Goal: Task Accomplishment & Management: Use online tool/utility

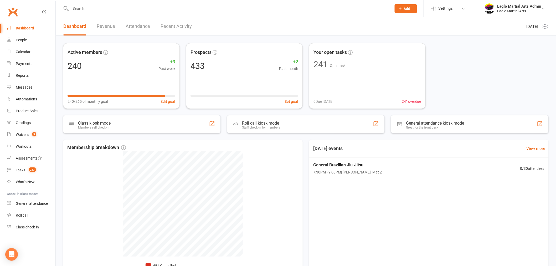
click at [93, 6] on input "text" at bounding box center [228, 8] width 319 height 7
type input "d"
type input "o"
click at [96, 11] on input "text" at bounding box center [228, 8] width 319 height 7
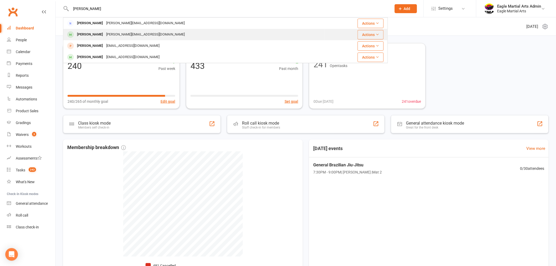
type input "ober"
click at [98, 33] on div "Harshaan Singh Oberoi" at bounding box center [89, 35] width 29 height 8
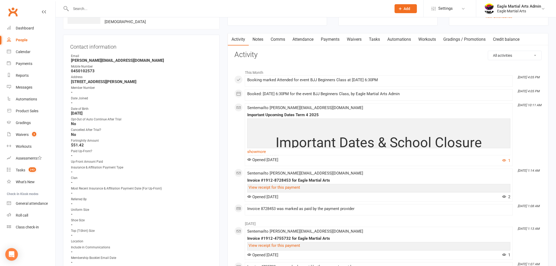
scroll to position [29, 0]
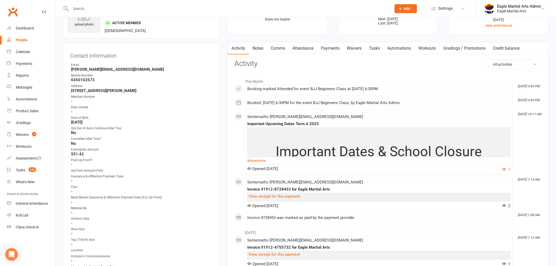
click at [298, 47] on link "Attendance" at bounding box center [303, 48] width 28 height 12
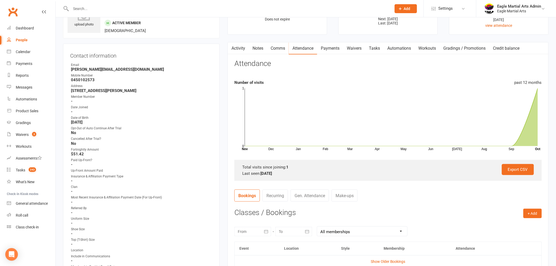
click at [341, 47] on link "Payments" at bounding box center [330, 48] width 26 height 12
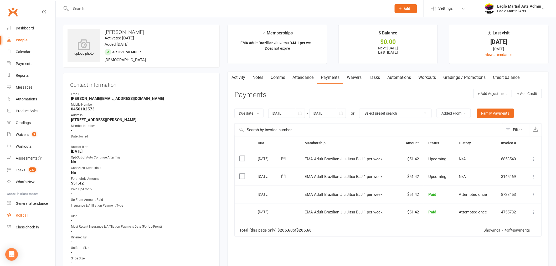
click at [38, 216] on link "Roll call" at bounding box center [31, 216] width 49 height 12
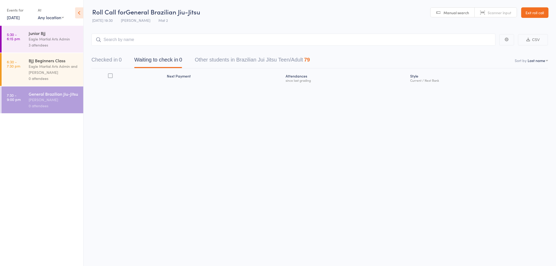
click at [44, 33] on div "Junior Bjj" at bounding box center [54, 33] width 50 height 6
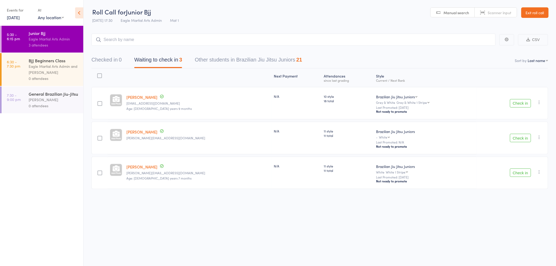
click at [100, 64] on button "Checked in 0" at bounding box center [107, 61] width 30 height 14
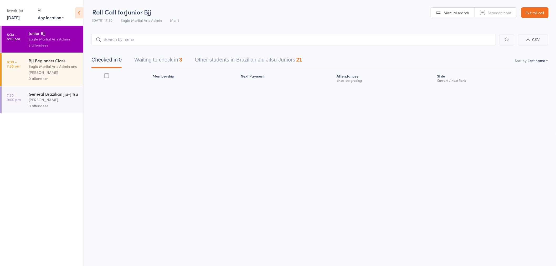
click at [111, 38] on input "search" at bounding box center [294, 40] width 404 height 12
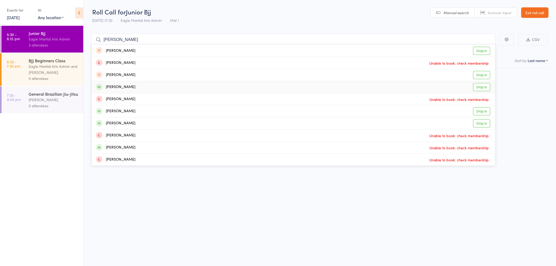
type input "alex"
click at [128, 85] on div "Alex Krstevski Drop in" at bounding box center [294, 87] width 404 height 12
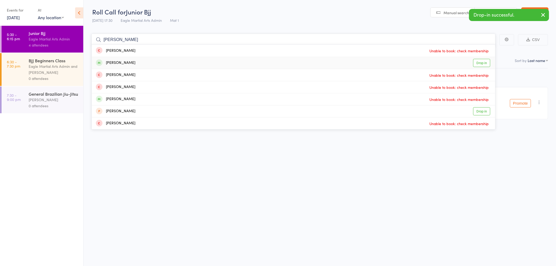
type input "hugo"
click at [126, 64] on div "Hugo Krstevski" at bounding box center [115, 63] width 39 height 6
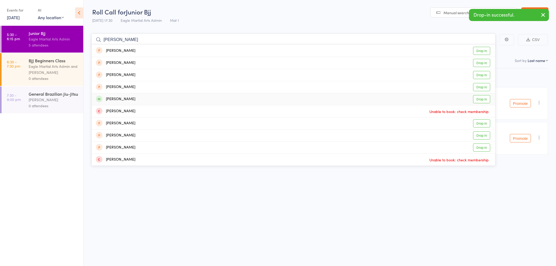
type input "lewis"
click at [121, 99] on div "Lewis Saldanha" at bounding box center [115, 99] width 39 height 6
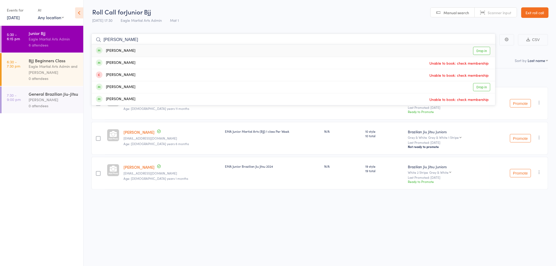
type input "xavier"
click at [130, 51] on div "Xavier Saldanha" at bounding box center [115, 51] width 39 height 6
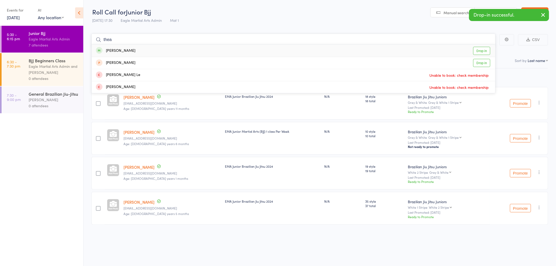
type input "thea"
click at [129, 52] on div "Thea Walters Drop in" at bounding box center [294, 51] width 404 height 12
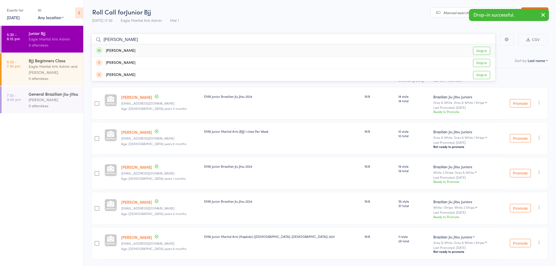
type input "elizabeth"
click at [129, 52] on div "Elizabeth Lee Drop in" at bounding box center [294, 51] width 404 height 12
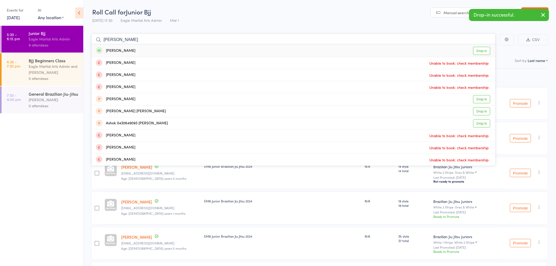
type input "thomas"
click at [129, 52] on div "Thomas Lee Drop in" at bounding box center [294, 51] width 404 height 12
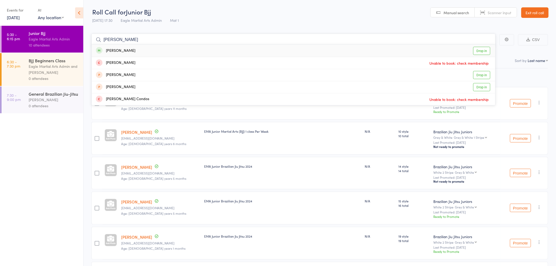
type input "connor"
click at [129, 52] on div "Connor Tran Drop in" at bounding box center [294, 51] width 404 height 12
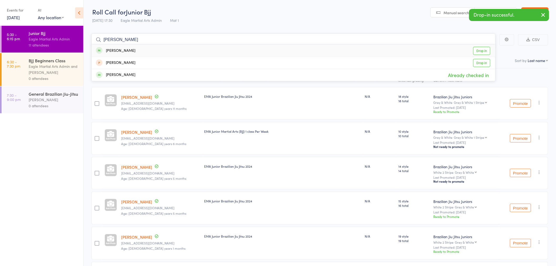
type input "elijah"
click at [129, 52] on div "Elijah Miranda" at bounding box center [115, 51] width 39 height 6
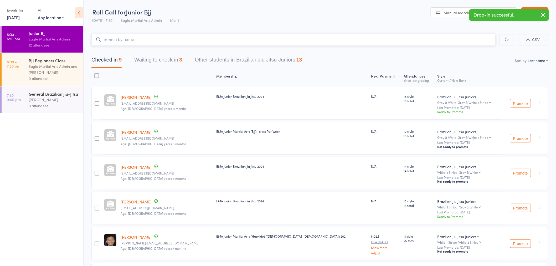
click at [130, 40] on input "search" at bounding box center [294, 40] width 404 height 12
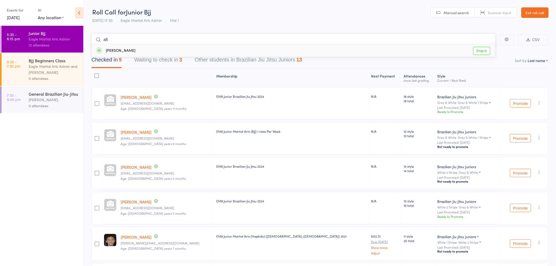
type input "afi"
click at [131, 50] on div "Mohamed Afi Drop in" at bounding box center [294, 51] width 404 height 12
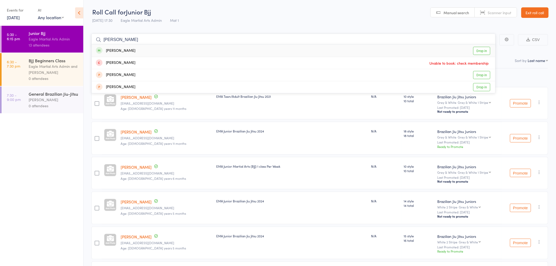
type input "fazel"
click at [120, 49] on div "Fazel Musaddiq" at bounding box center [115, 51] width 39 height 6
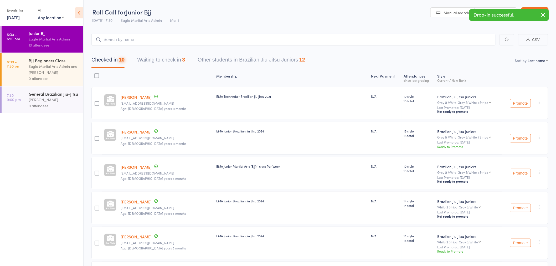
click at [54, 68] on div "Eagle Martial Arts Admin and Alex Tse" at bounding box center [54, 69] width 50 height 12
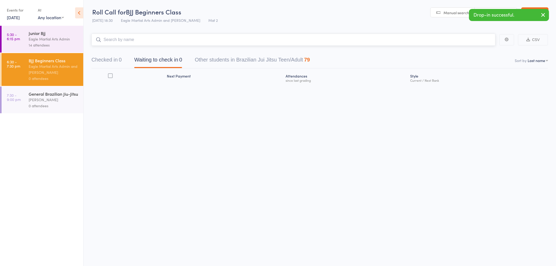
click at [139, 37] on input "search" at bounding box center [294, 40] width 404 height 12
click at [143, 38] on input "search" at bounding box center [294, 40] width 404 height 12
click at [120, 42] on input "search" at bounding box center [294, 40] width 404 height 12
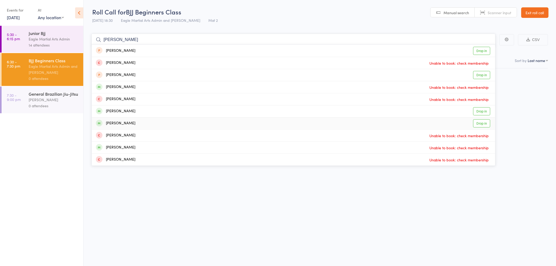
type input "alex"
click at [131, 122] on div "Alexander Tse Drop in" at bounding box center [294, 124] width 404 height 12
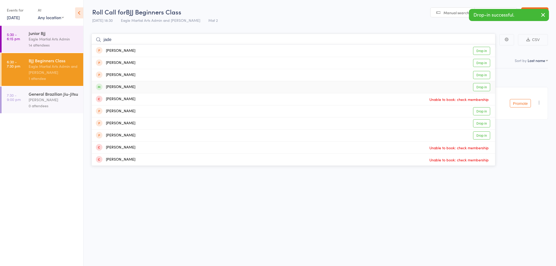
type input "jade"
click at [123, 87] on div "Jade Valentine" at bounding box center [115, 87] width 39 height 6
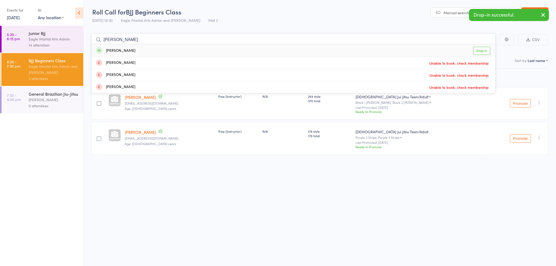
type input "wes"
click at [119, 49] on div "Wes Herbert" at bounding box center [115, 51] width 39 height 6
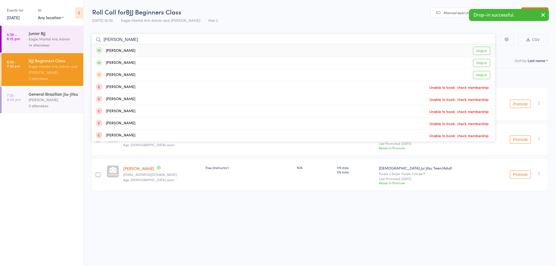
type input "kenny"
click at [119, 49] on div "Kenny Lee" at bounding box center [115, 51] width 39 height 6
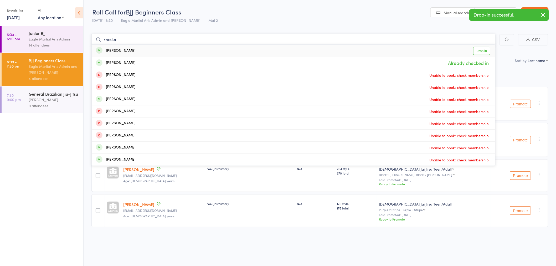
type input "xander"
click at [119, 49] on div "Xander Soh" at bounding box center [115, 51] width 39 height 6
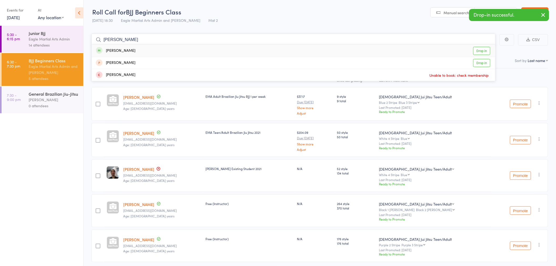
type input "kasey"
click at [119, 49] on div "Kasey Shea" at bounding box center [115, 51] width 39 height 6
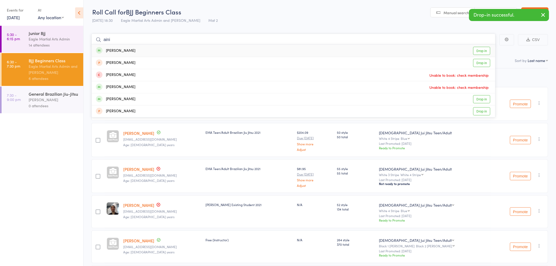
type input "aini"
click at [119, 49] on div "Aini Yao" at bounding box center [115, 51] width 39 height 6
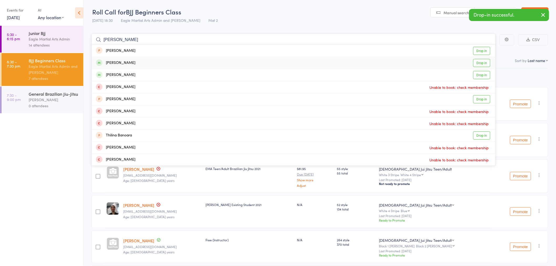
type input "tina"
click at [120, 61] on div "Tina Pham" at bounding box center [115, 63] width 39 height 6
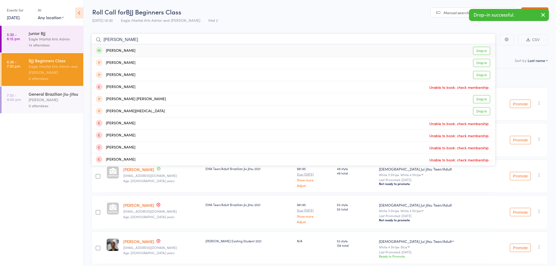
type input "steve"
click at [124, 48] on div "Steve Chen" at bounding box center [115, 51] width 39 height 6
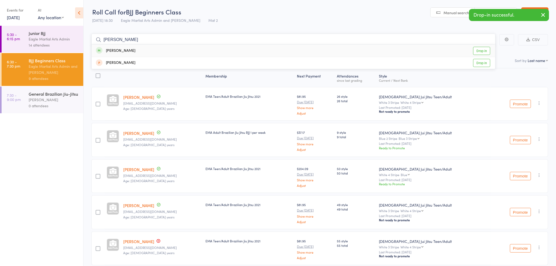
type input "vera"
click at [124, 48] on div "Vera Huynh" at bounding box center [115, 51] width 39 height 6
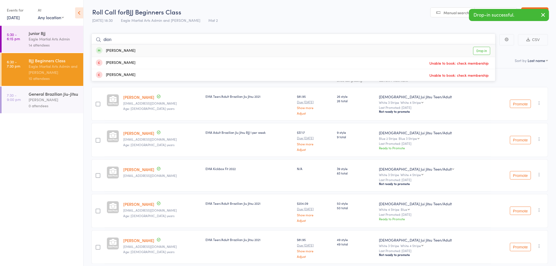
type input "dion"
click at [124, 48] on div "Dion Nowoweiski" at bounding box center [115, 51] width 39 height 6
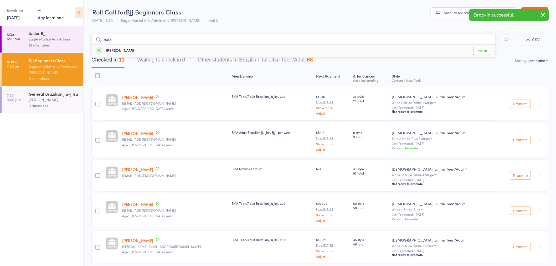
type input "aufa"
click at [124, 48] on div "Mohamed Aufa" at bounding box center [115, 51] width 39 height 6
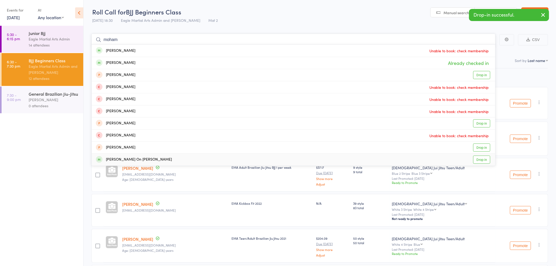
type input "moham"
click at [119, 159] on div "Mohamed Eleazhar On Bin Mohamed Razif" at bounding box center [134, 160] width 76 height 6
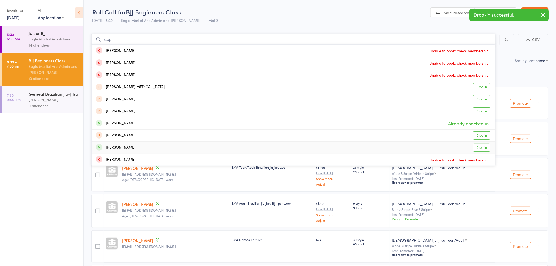
type input "step"
click at [135, 149] on div "Stephanie Kaboukos" at bounding box center [115, 148] width 39 height 6
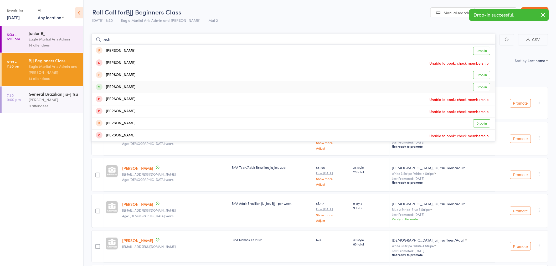
type input "ash"
click at [129, 86] on div "ASH Bernafe Blandford" at bounding box center [115, 87] width 39 height 6
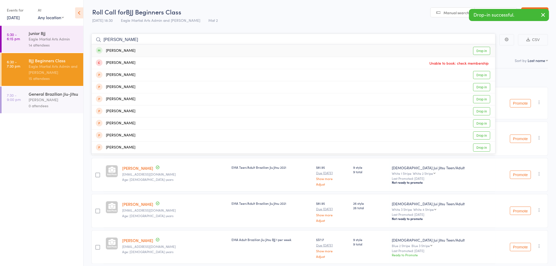
type input "rosa"
click at [118, 50] on div "Rosa Phan" at bounding box center [115, 51] width 39 height 6
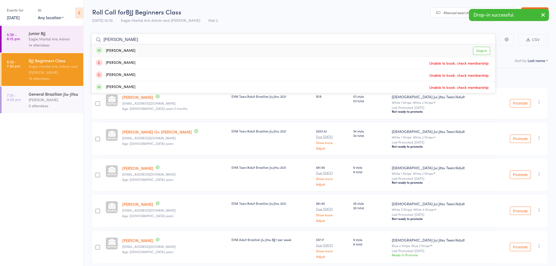
type input "belinda"
click at [120, 50] on div "Belinda Lee" at bounding box center [115, 51] width 39 height 6
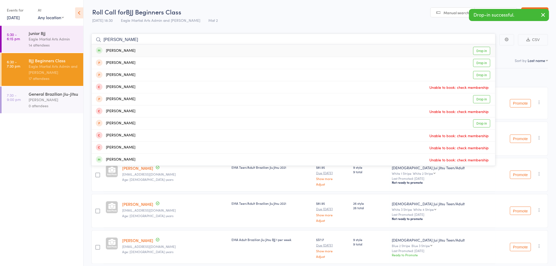
type input "sally"
click at [120, 50] on div "Sally Su Drop in" at bounding box center [294, 51] width 404 height 12
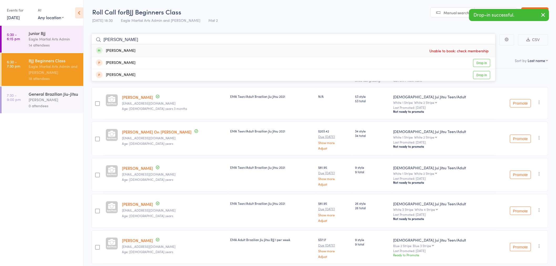
type input "elizabeth"
click at [122, 52] on div "Elizabeth Lee" at bounding box center [115, 51] width 39 height 6
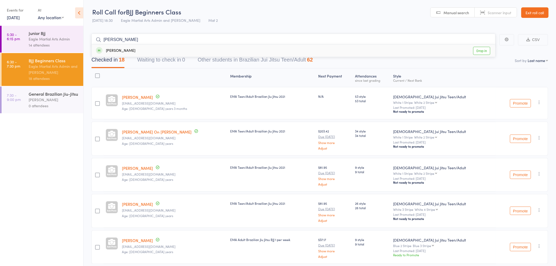
type input "elenor"
click at [122, 52] on div "Eleanor Woodward" at bounding box center [115, 51] width 39 height 6
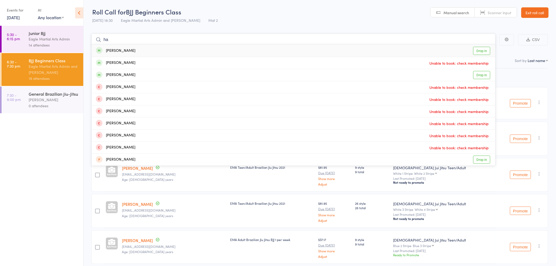
type input "h"
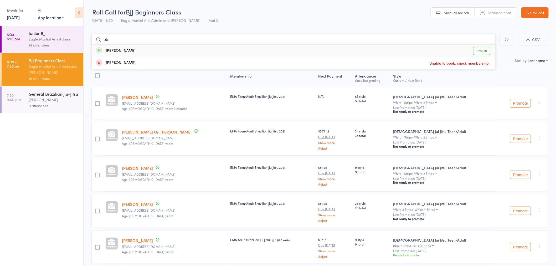
type input "o"
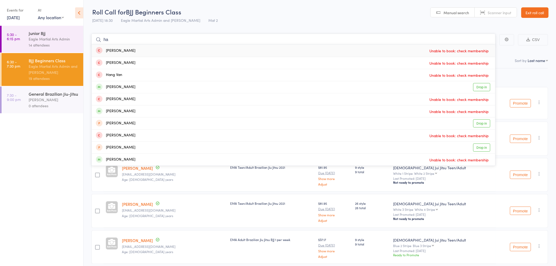
type input "h"
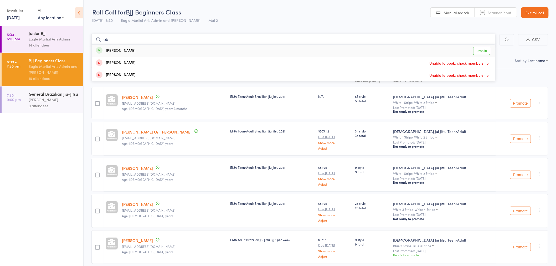
type input "o"
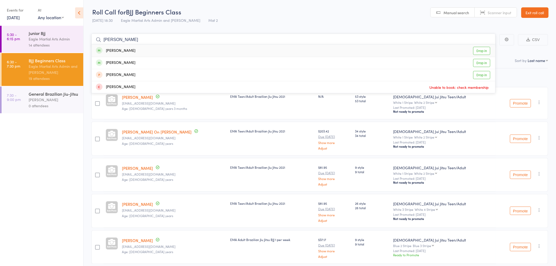
type input "ober"
click at [135, 52] on div "Harshaan Singh Oberoi" at bounding box center [115, 51] width 39 height 6
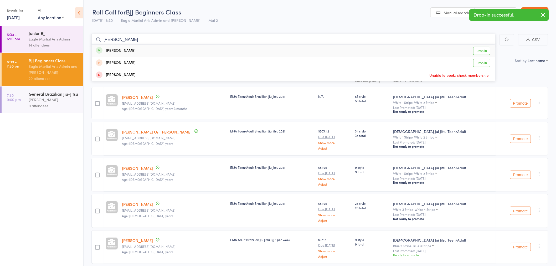
type input "megha"
click at [126, 48] on div "Megha Purushotham" at bounding box center [115, 51] width 39 height 6
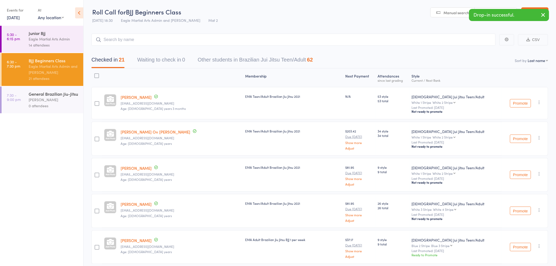
click at [52, 100] on div "Alex Tse" at bounding box center [54, 100] width 50 height 6
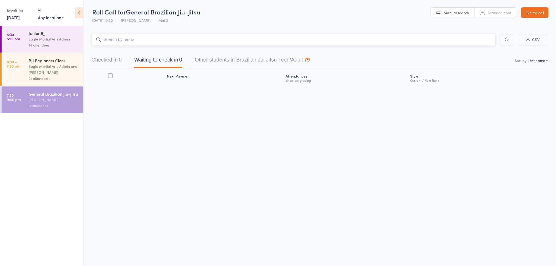
click at [118, 34] on input "search" at bounding box center [294, 40] width 404 height 12
click at [120, 42] on input "search" at bounding box center [294, 40] width 404 height 12
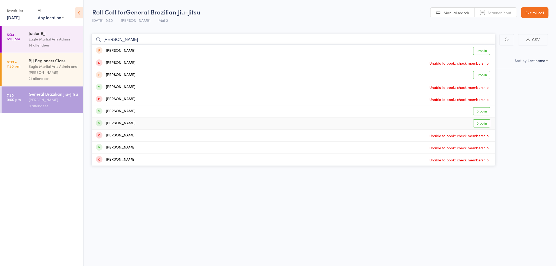
type input "alex"
click at [133, 125] on div "Alexander Tse Drop in" at bounding box center [294, 124] width 404 height 12
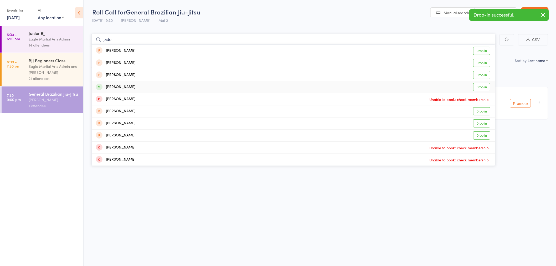
type input "jade"
click at [142, 88] on div "Jade Valentine Drop in" at bounding box center [294, 87] width 404 height 12
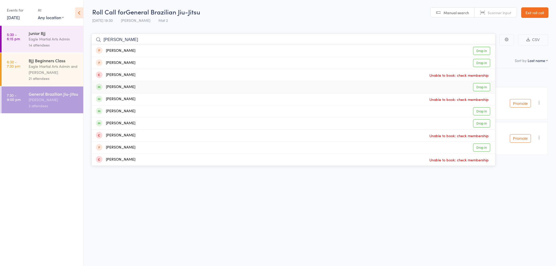
type input "alan"
click at [132, 85] on div "Alan Tran Drop in" at bounding box center [294, 87] width 404 height 12
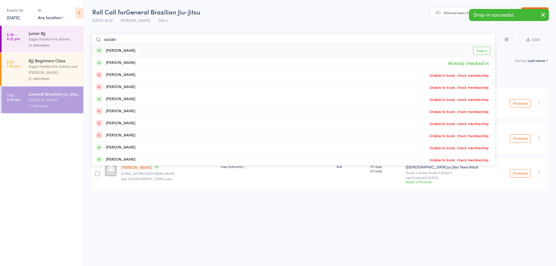
type input "xander"
click at [125, 50] on div "Xander Soh" at bounding box center [115, 51] width 39 height 6
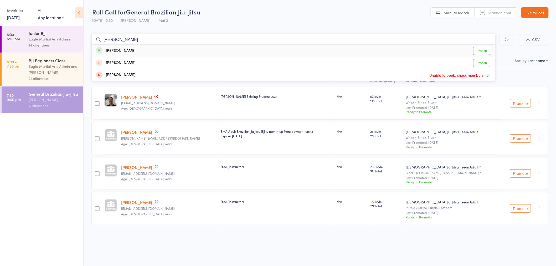
type input "kasey"
click at [125, 50] on div "Kasey Shea" at bounding box center [115, 51] width 39 height 6
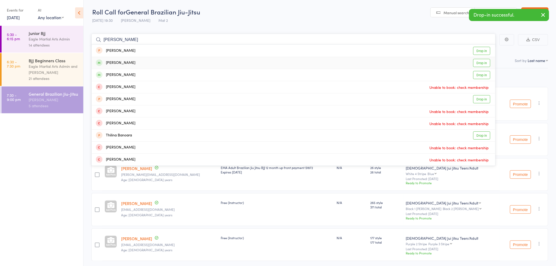
type input "tina"
click at [125, 61] on div "Tina Pham Drop in" at bounding box center [294, 63] width 404 height 12
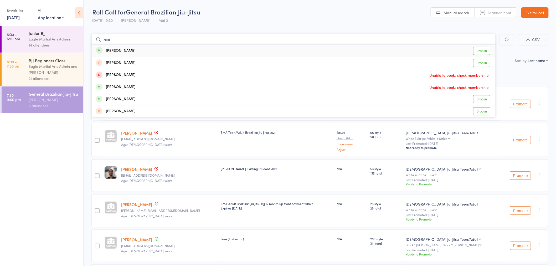
type input "aini"
click at [125, 46] on div "Aini Yao Drop in" at bounding box center [294, 51] width 404 height 12
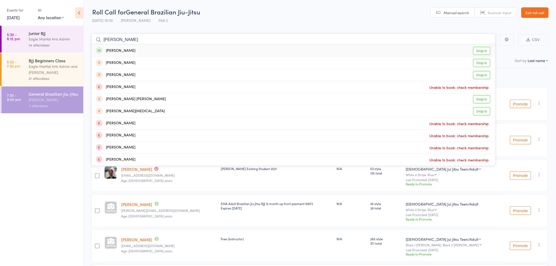
type input "steve"
click at [124, 52] on div "Steve Chen" at bounding box center [115, 51] width 39 height 6
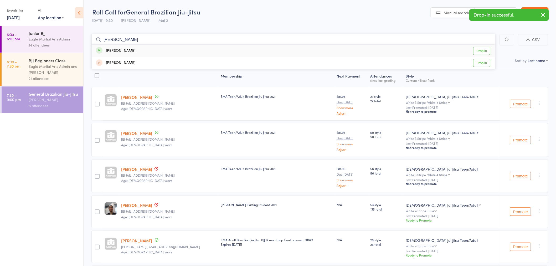
type input "vera"
click at [124, 52] on div "Vera Huynh" at bounding box center [115, 51] width 39 height 6
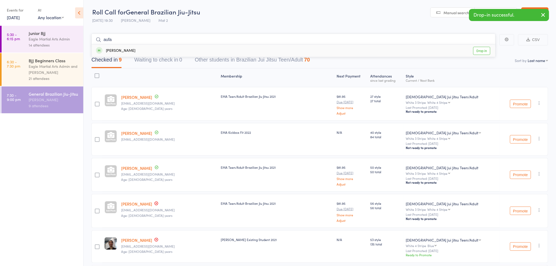
type input "aufa"
click at [124, 52] on div "Mohamed Aufa" at bounding box center [115, 51] width 39 height 6
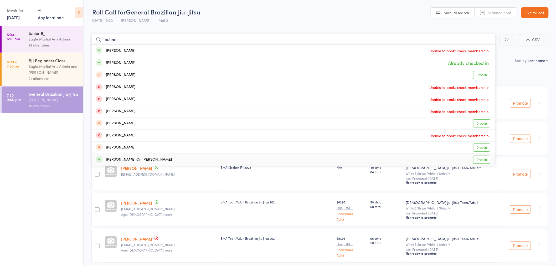
type input "moham"
click at [134, 158] on div "Mohamed Eleazhar On Bin Mohamed Razif" at bounding box center [134, 160] width 76 height 6
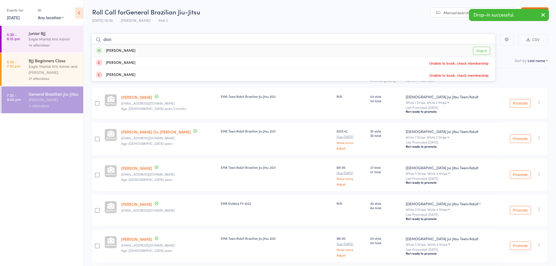
type input "dion"
click at [128, 51] on div "Dion Nowoweiski" at bounding box center [115, 51] width 39 height 6
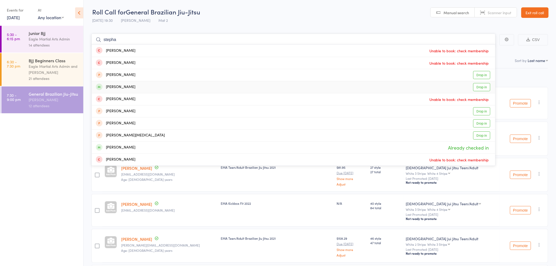
type input "stepha"
click at [130, 85] on div "Stephanie Kaboukos" at bounding box center [115, 87] width 39 height 6
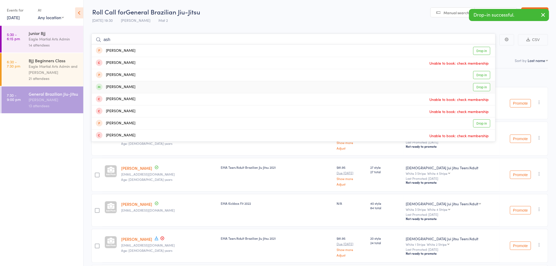
type input "ash"
click at [135, 88] on div "ASH Bernafe Blandford" at bounding box center [115, 87] width 39 height 6
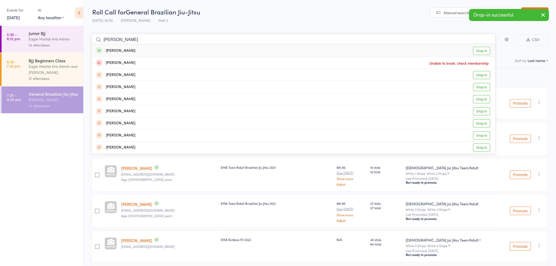
type input "rosa"
click at [120, 48] on div "Rosa Phan" at bounding box center [115, 51] width 39 height 6
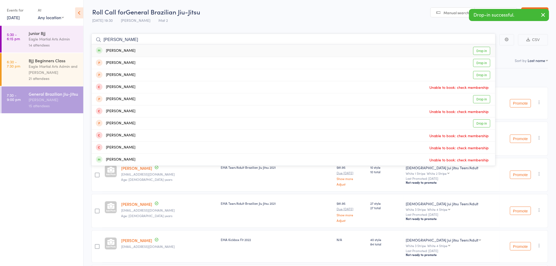
type input "sally"
click at [123, 48] on div "Sally Su Drop in" at bounding box center [294, 51] width 404 height 12
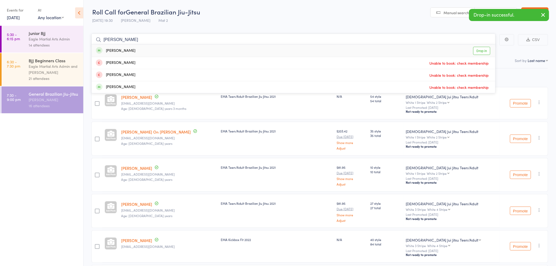
type input "belinda"
click at [125, 49] on div "Belinda Lee" at bounding box center [115, 51] width 39 height 6
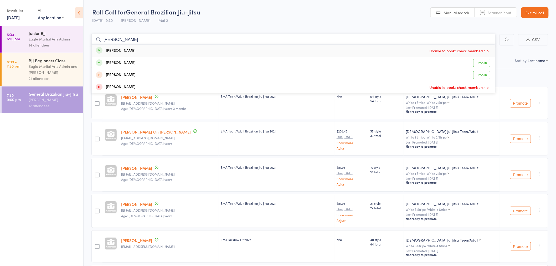
type input "ober"
click at [127, 50] on div "Harshaan Singh Oberoi" at bounding box center [115, 51] width 39 height 6
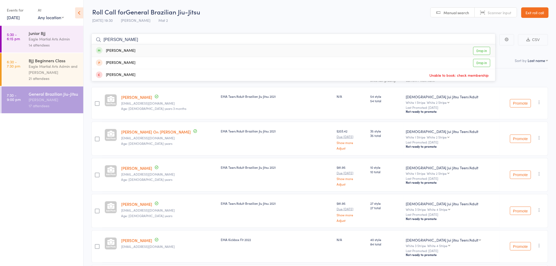
type input "megha"
click at [127, 50] on div "Megha Purushotham" at bounding box center [115, 51] width 39 height 6
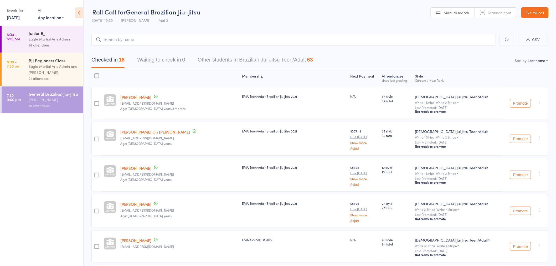
click at [549, 13] on link "Exit roll call" at bounding box center [535, 12] width 27 height 11
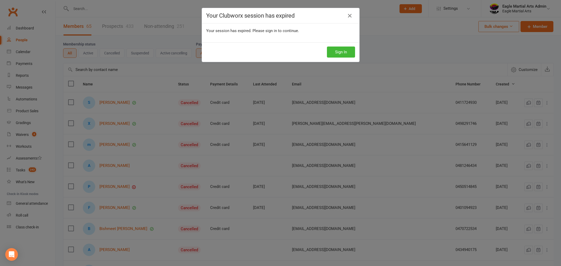
select select "trial_expired"
select select "100"
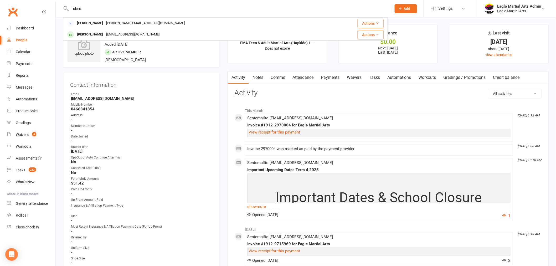
type input "obeo"
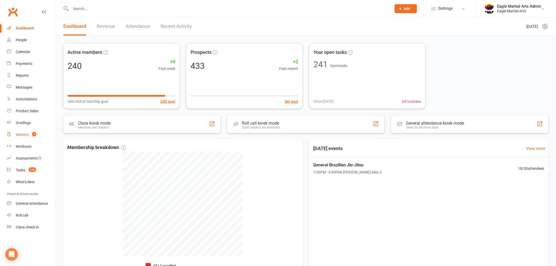
click at [33, 138] on link "Waivers 3" at bounding box center [31, 135] width 49 height 12
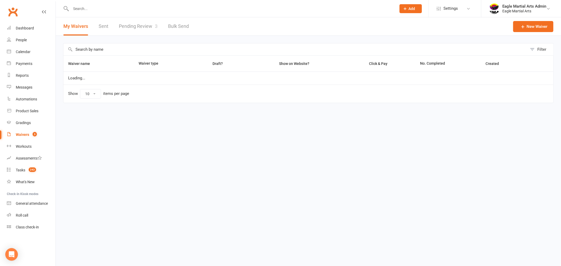
select select "100"
click at [143, 23] on link "Pending Review 3" at bounding box center [138, 26] width 39 height 18
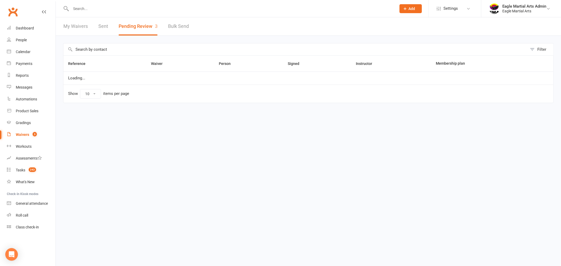
select select "25"
